Goal: Find specific page/section: Find specific page/section

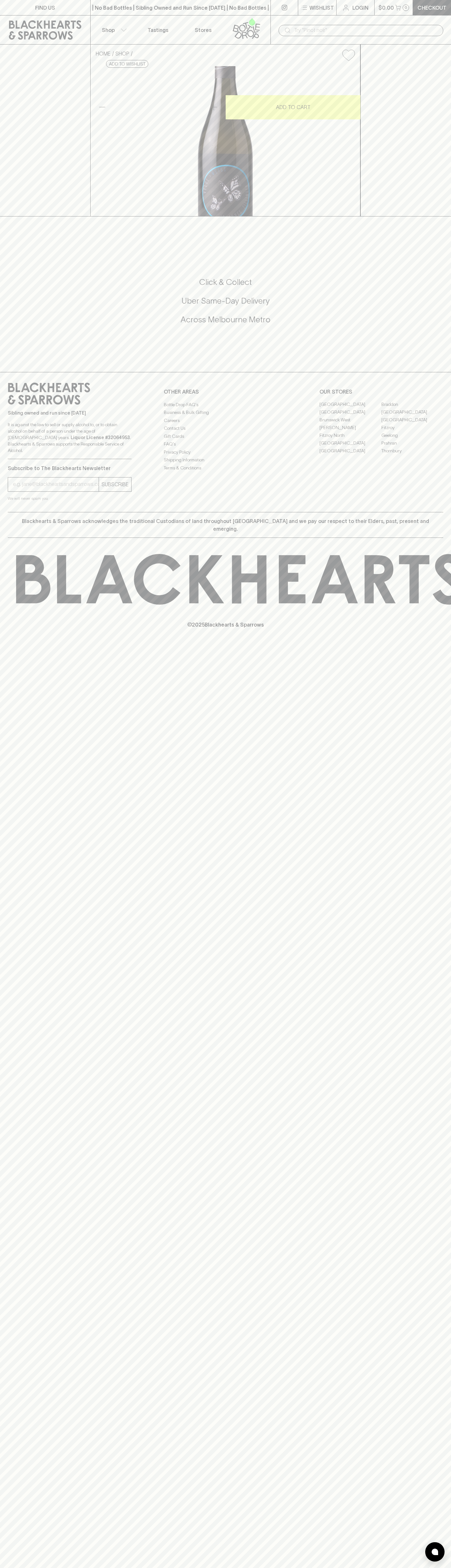
click at [70, 11] on link "FIND US" at bounding box center [45, 8] width 90 height 15
click at [432, 1567] on html "FIND US | No Bad Bottles | Sibling Owned and Run Since 2006 | No Bad Bottles | …" at bounding box center [226, 784] width 451 height 1568
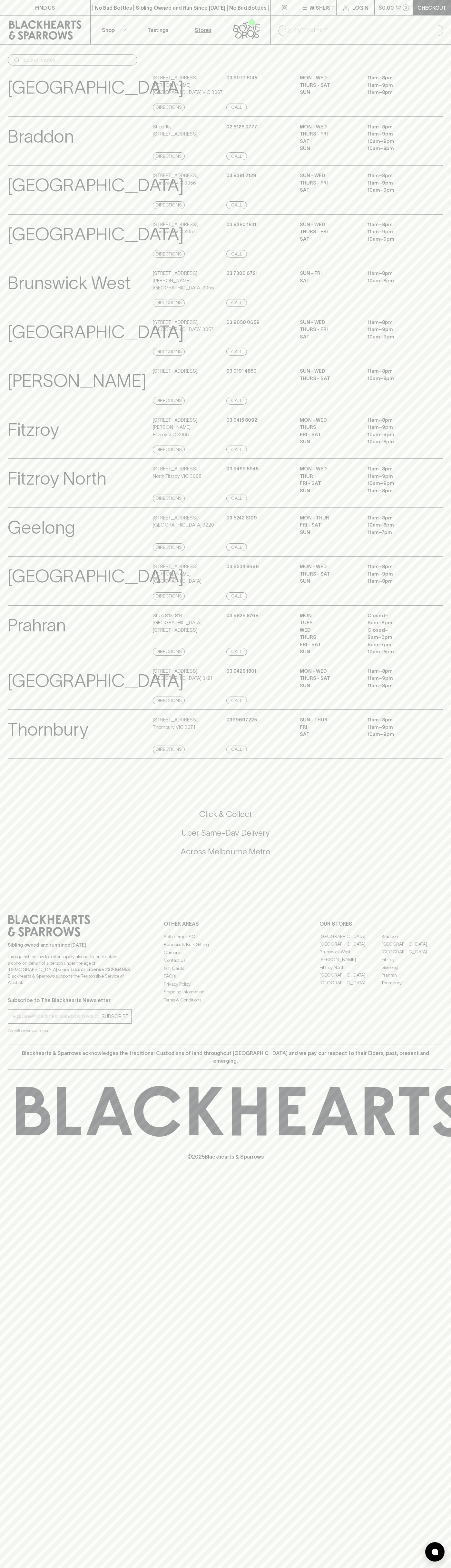
click at [170, 1567] on html "FIND US | No Bad Bottles | Sibling Owned and Run Since 2006 | No Bad Bottles | …" at bounding box center [226, 784] width 451 height 1568
click at [8, 710] on div "Richmond View Store Details 202 Swan Street , Richmond VIC 3121 Directions 03 9…" at bounding box center [226, 685] width 436 height 50
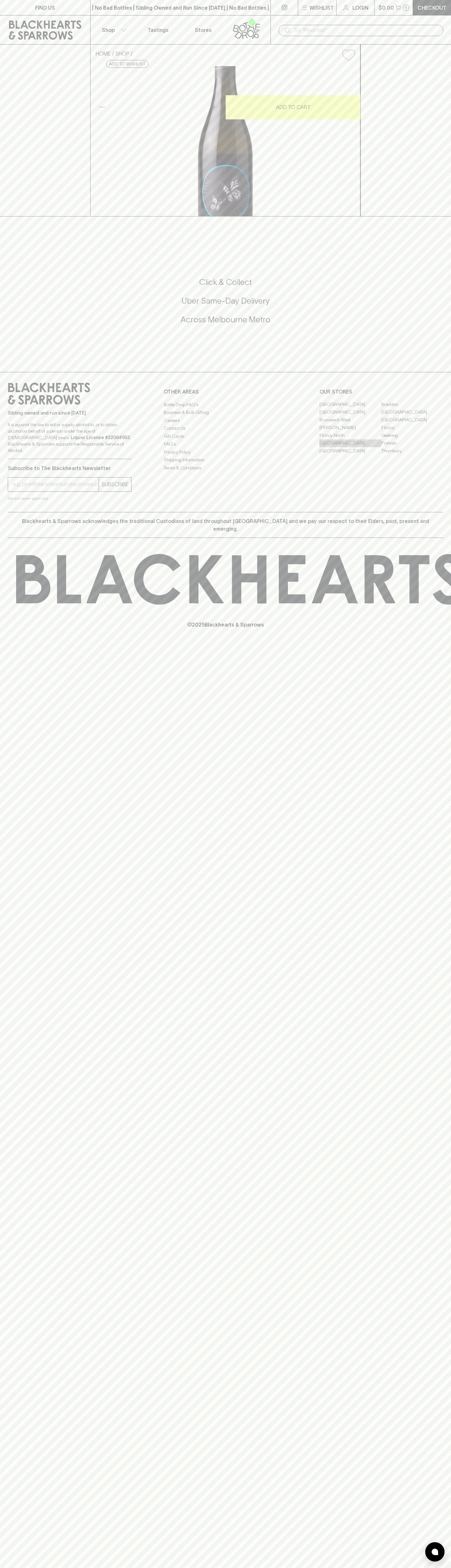
click at [351, 447] on link "[GEOGRAPHIC_DATA]" at bounding box center [350, 443] width 62 height 8
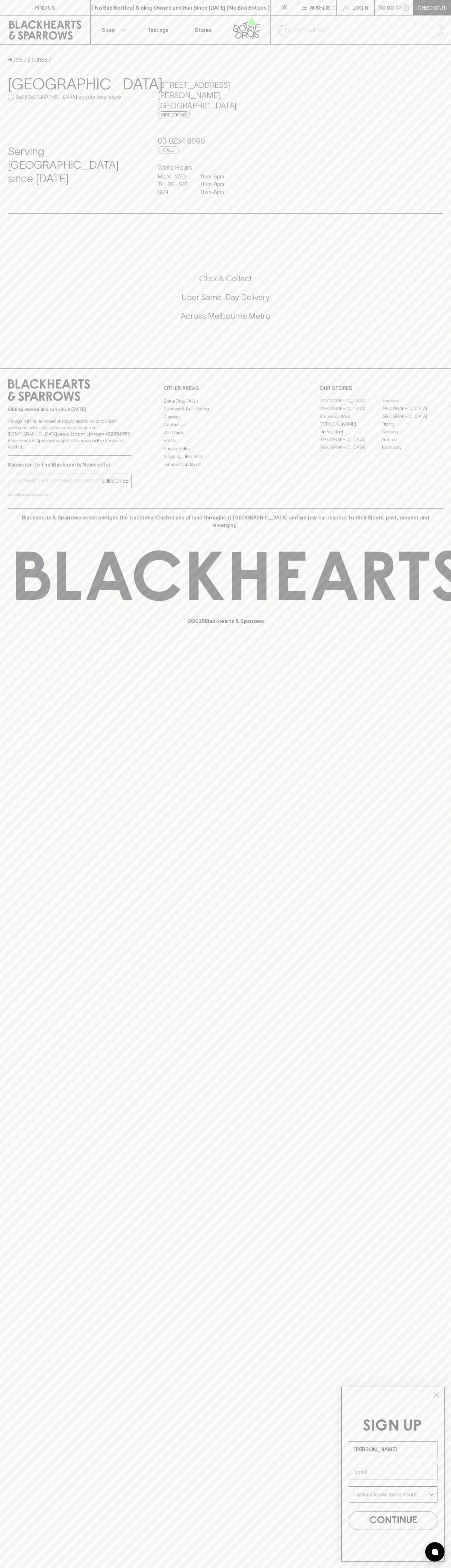
type input "John Smith"
